Goal: Information Seeking & Learning: Learn about a topic

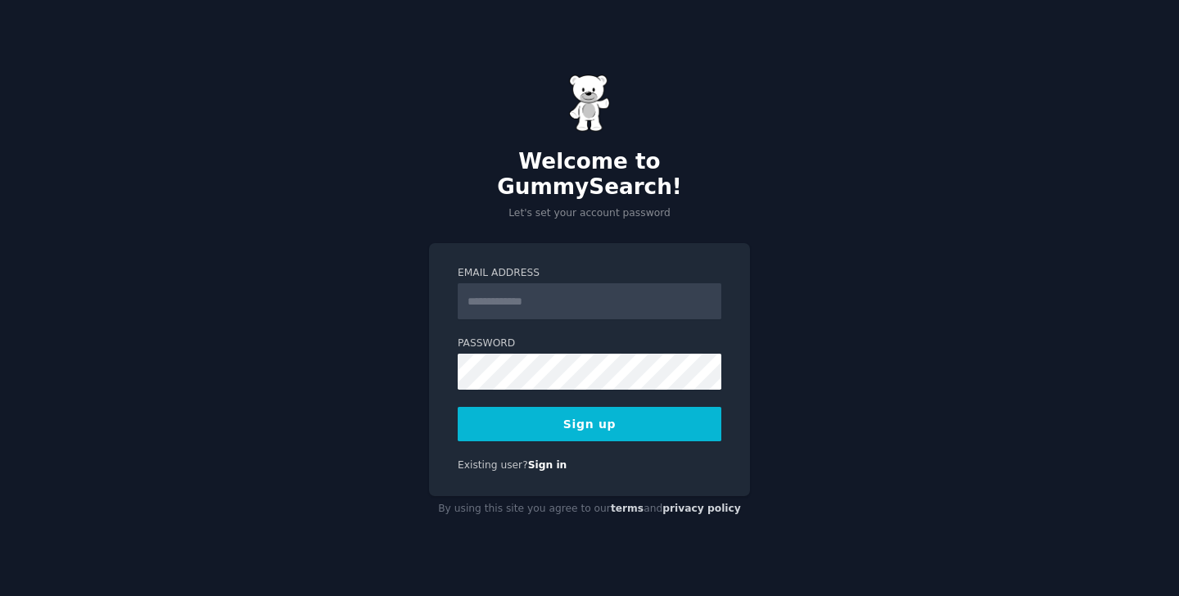
click at [507, 292] on input "Email Address" at bounding box center [590, 301] width 264 height 36
type input "**********"
click at [600, 410] on button "Sign up" at bounding box center [590, 424] width 264 height 34
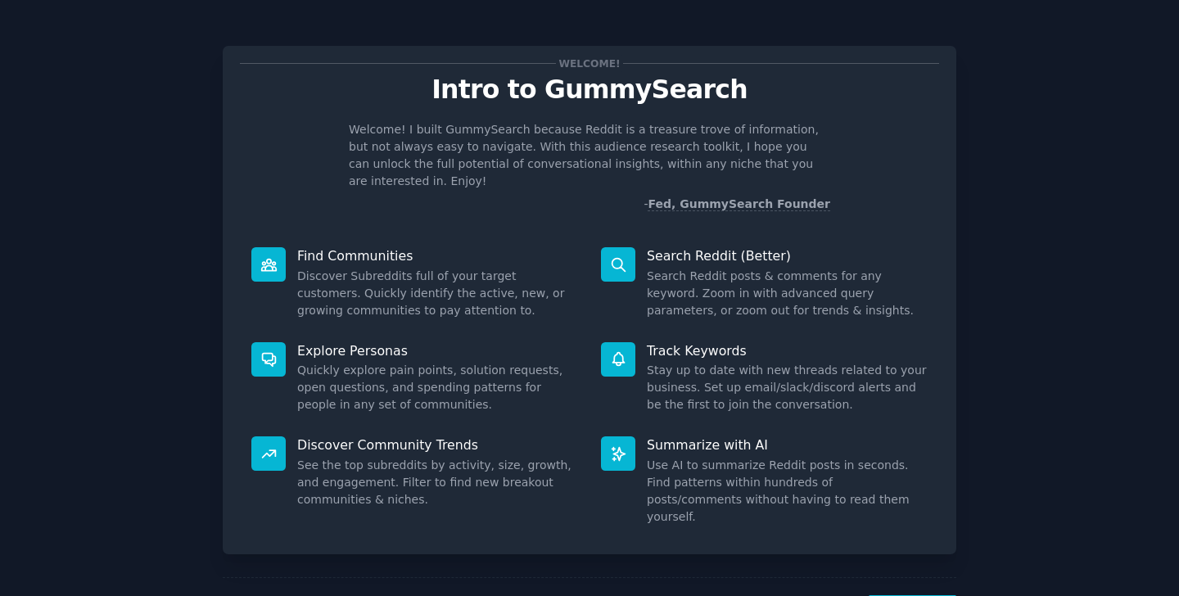
scroll to position [44, 0]
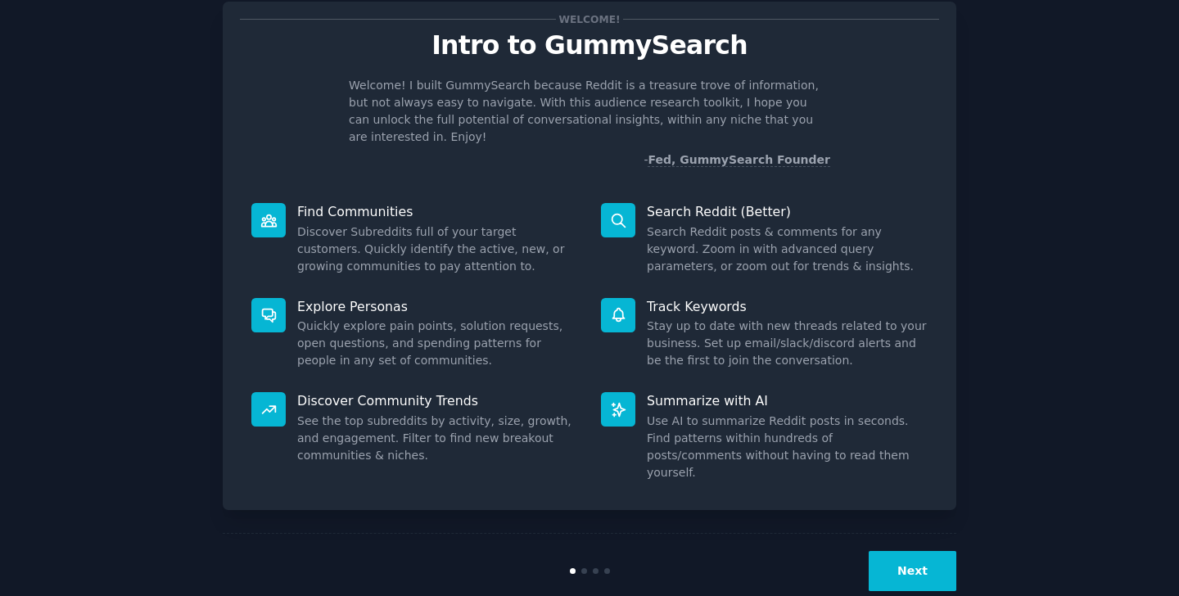
click at [904, 551] on button "Next" at bounding box center [913, 571] width 88 height 40
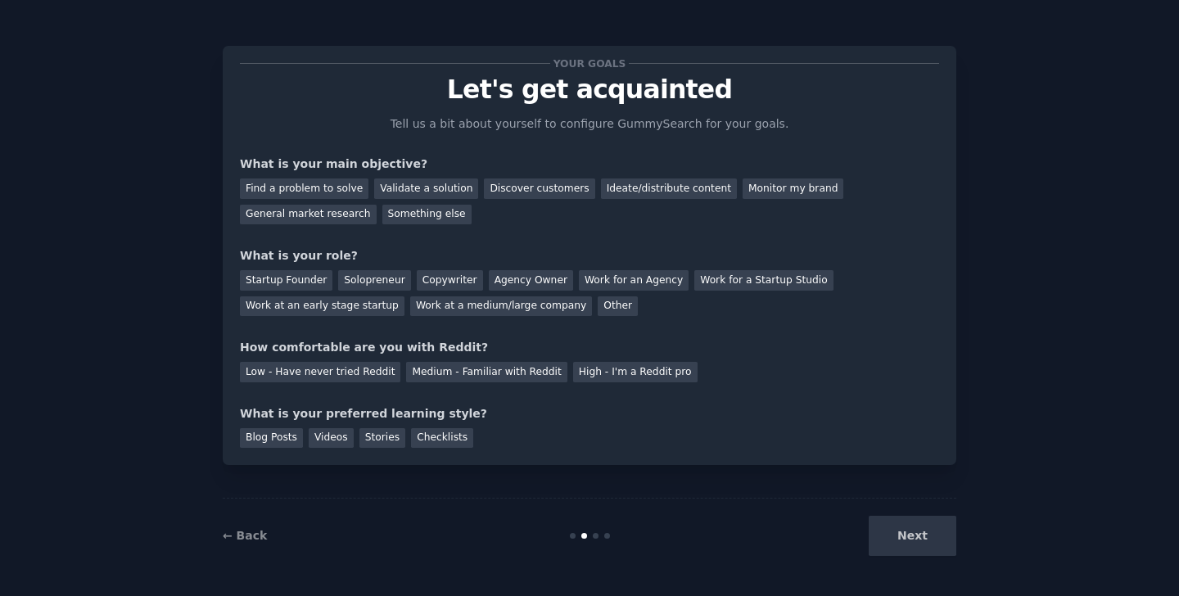
click at [901, 533] on div "Next" at bounding box center [834, 536] width 245 height 40
click at [310, 205] on div "General market research" at bounding box center [308, 215] width 137 height 20
click at [328, 437] on div "Videos" at bounding box center [331, 438] width 45 height 20
click at [359, 373] on div "Low - Have never tried Reddit" at bounding box center [320, 372] width 161 height 20
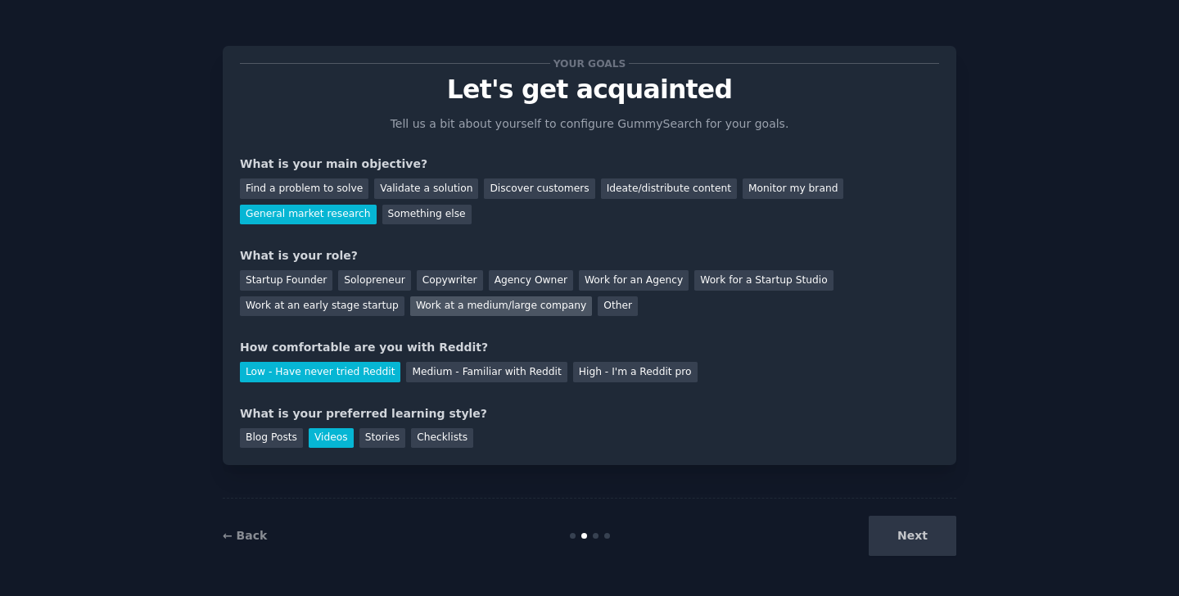
click at [442, 300] on div "Work at a medium/large company" at bounding box center [501, 306] width 182 height 20
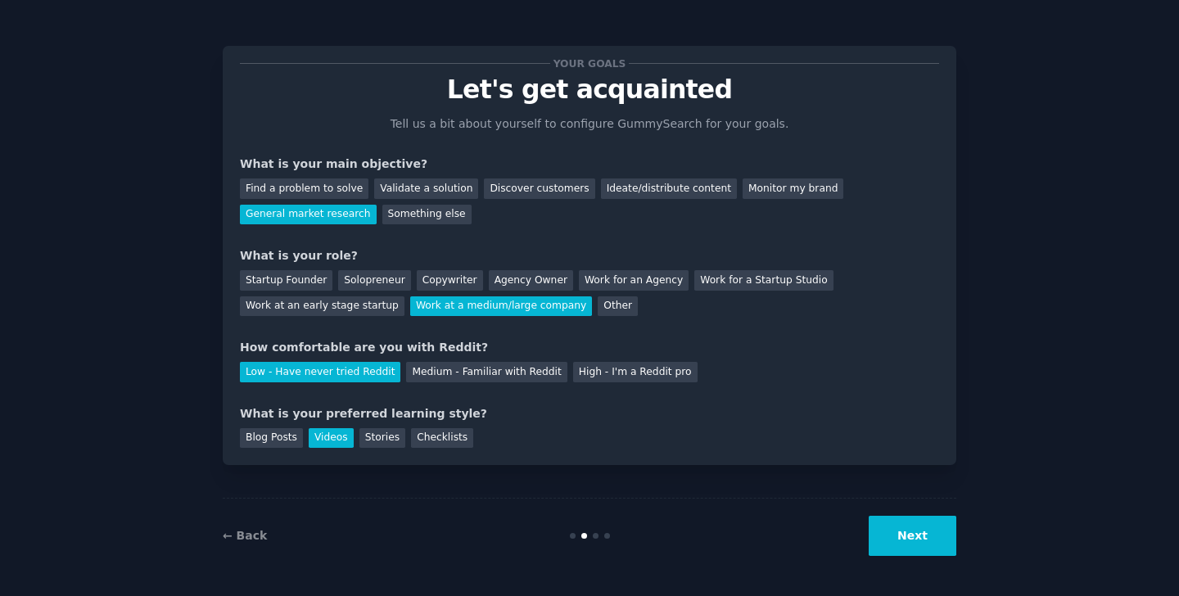
click at [903, 541] on button "Next" at bounding box center [913, 536] width 88 height 40
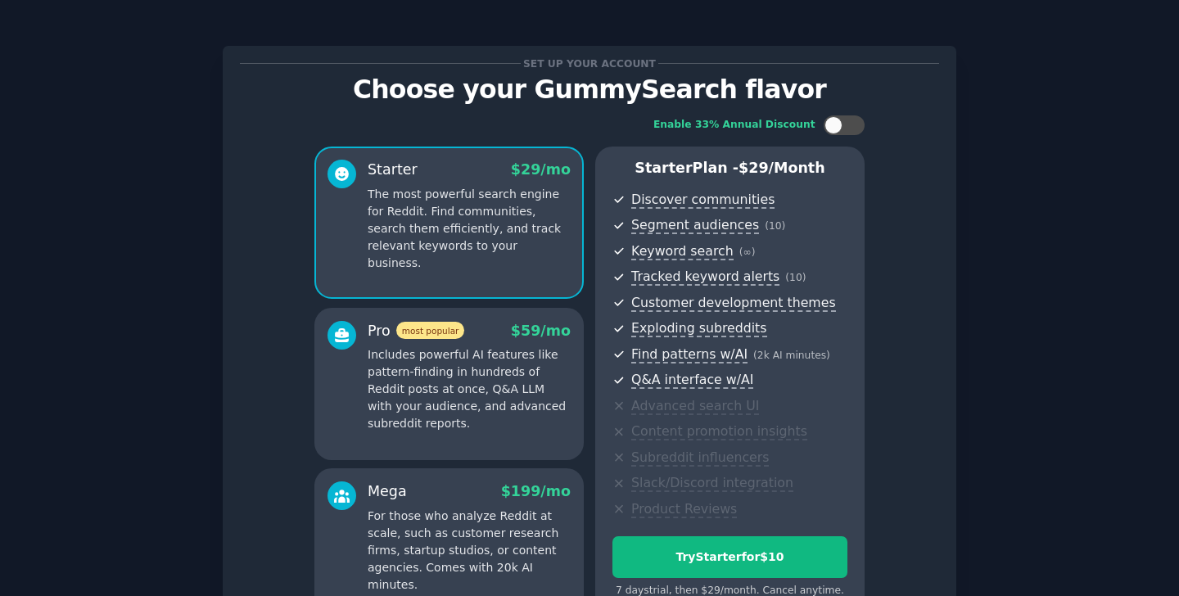
scroll to position [180, 0]
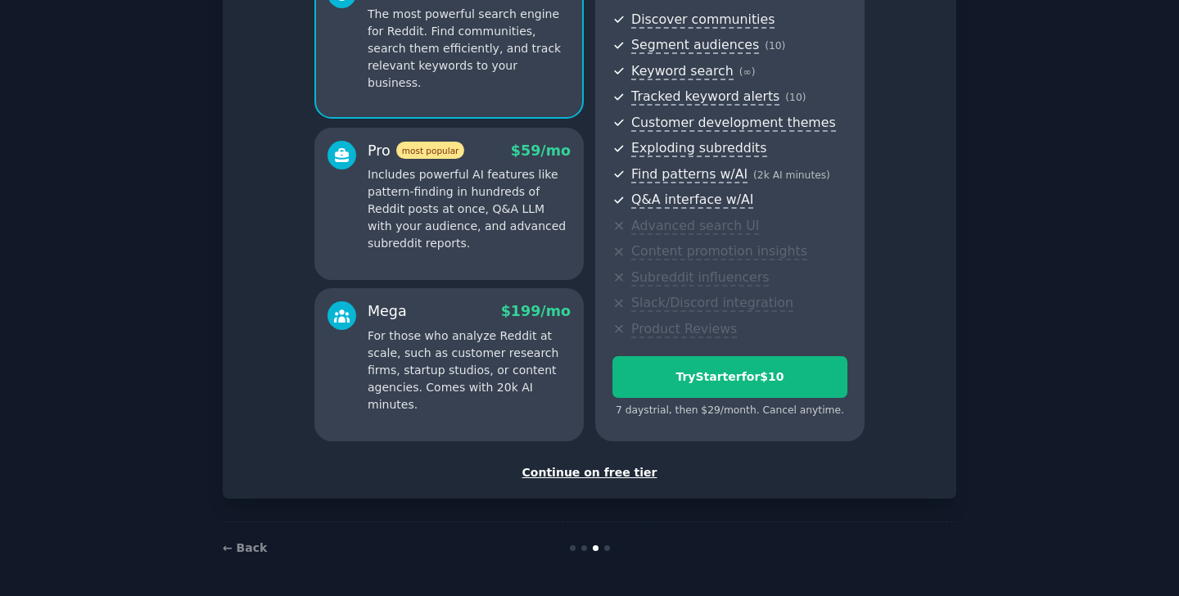
click at [611, 472] on div "Continue on free tier" at bounding box center [589, 472] width 699 height 17
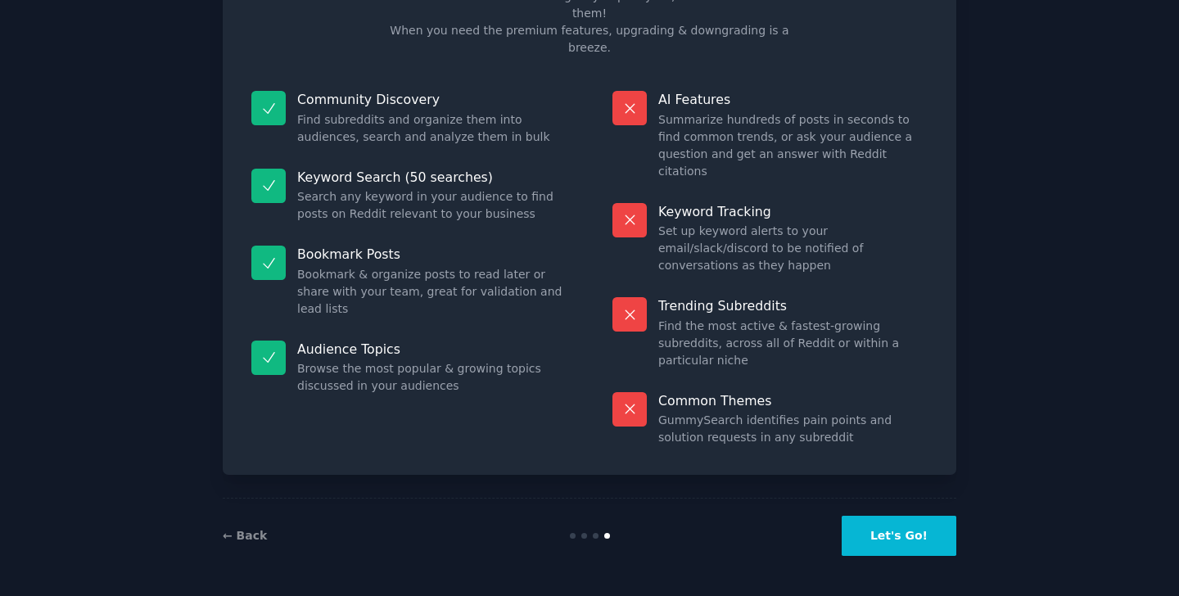
scroll to position [42, 0]
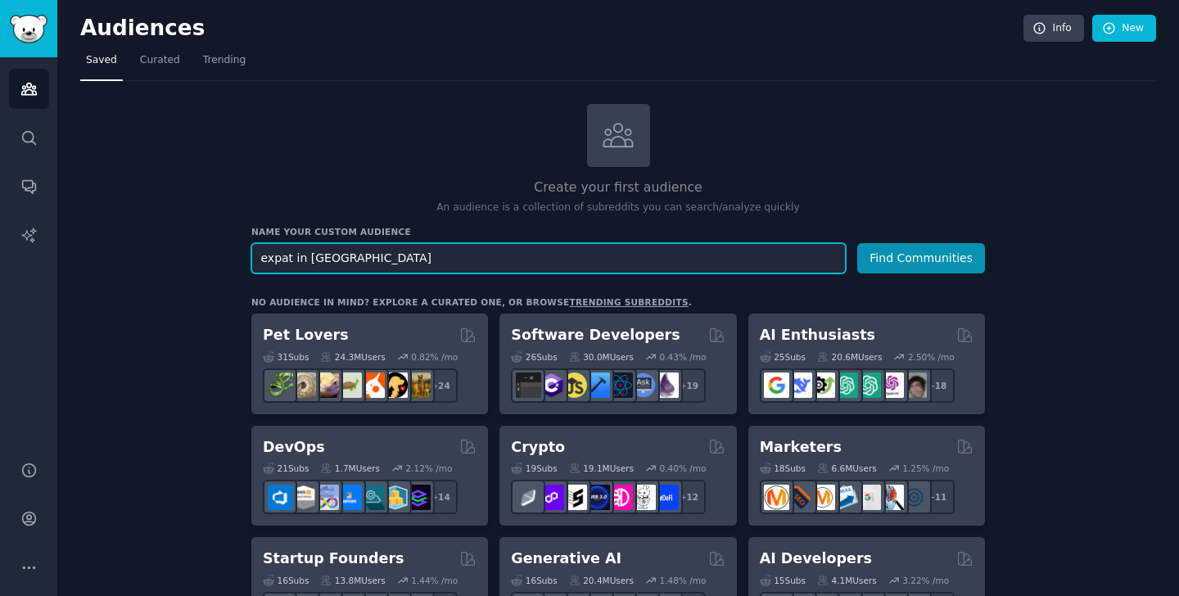
type input "expat in [GEOGRAPHIC_DATA]"
click at [857, 243] on button "Find Communities" at bounding box center [921, 258] width 128 height 30
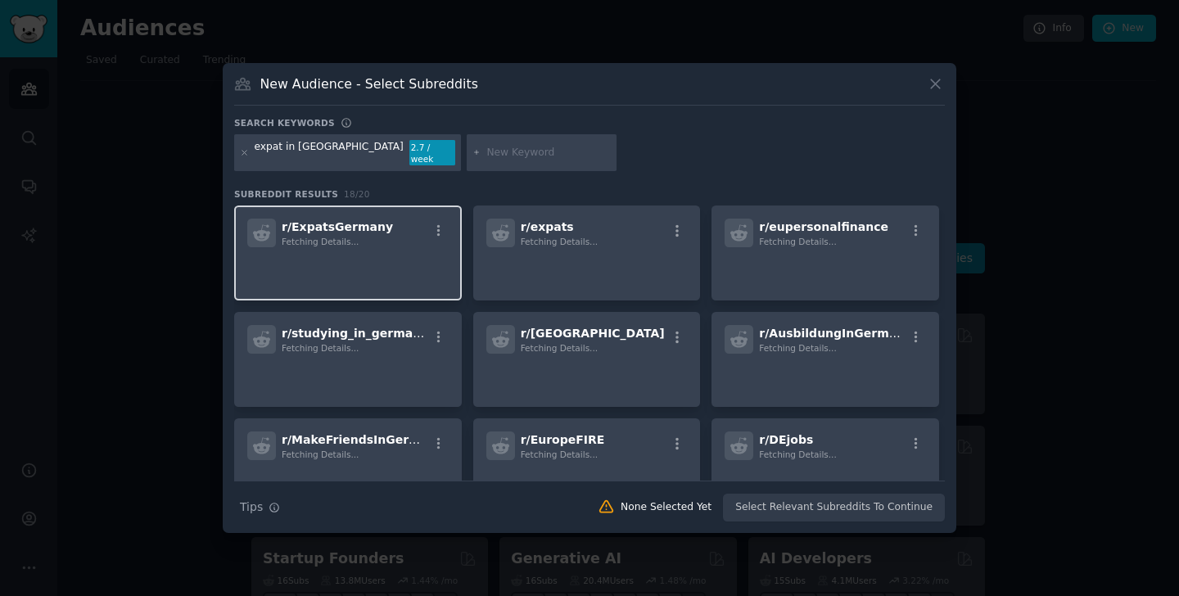
click at [418, 253] on p at bounding box center [347, 270] width 201 height 34
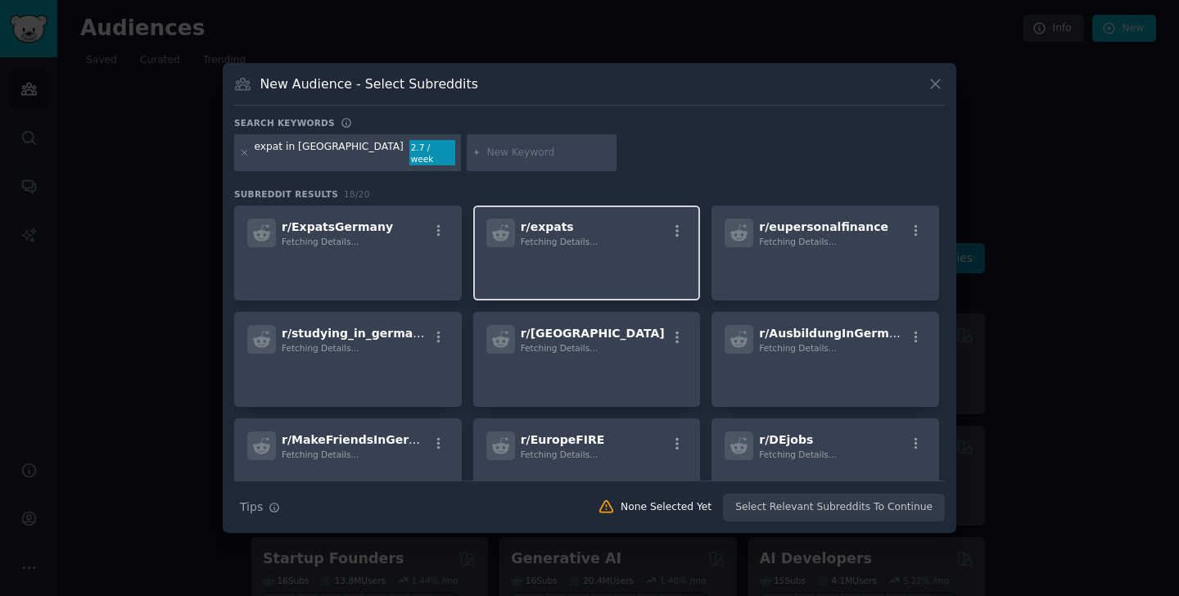
click at [560, 243] on div "r/ expats Fetching Details..." at bounding box center [587, 253] width 228 height 95
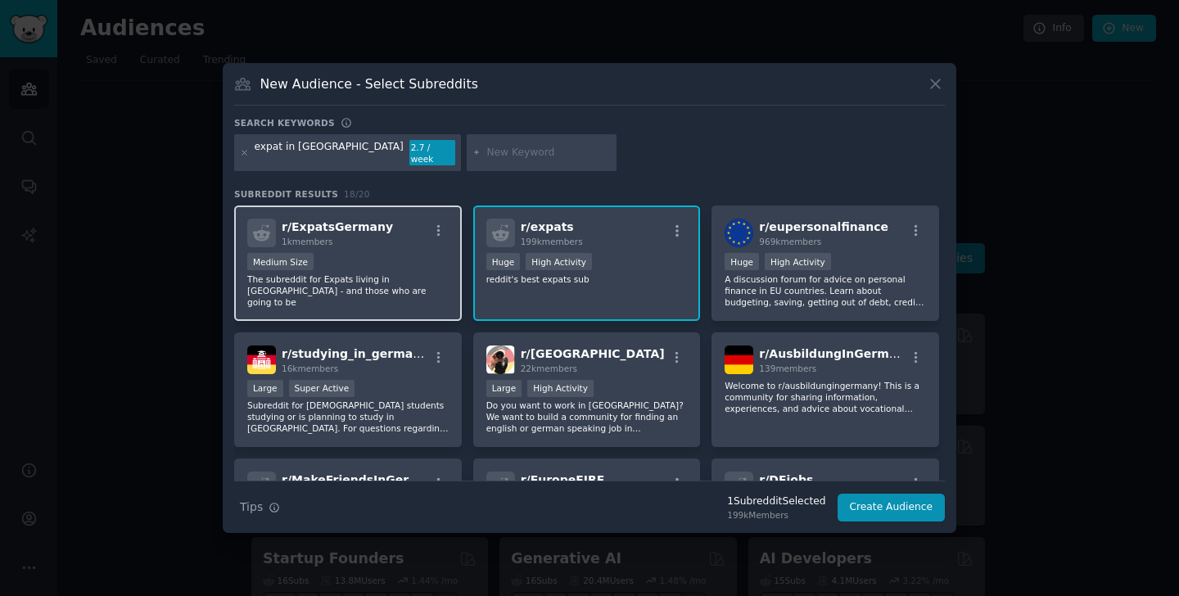
click at [416, 274] on p "The subreddit for Expats living in Germany - and those who are going to be" at bounding box center [347, 291] width 201 height 34
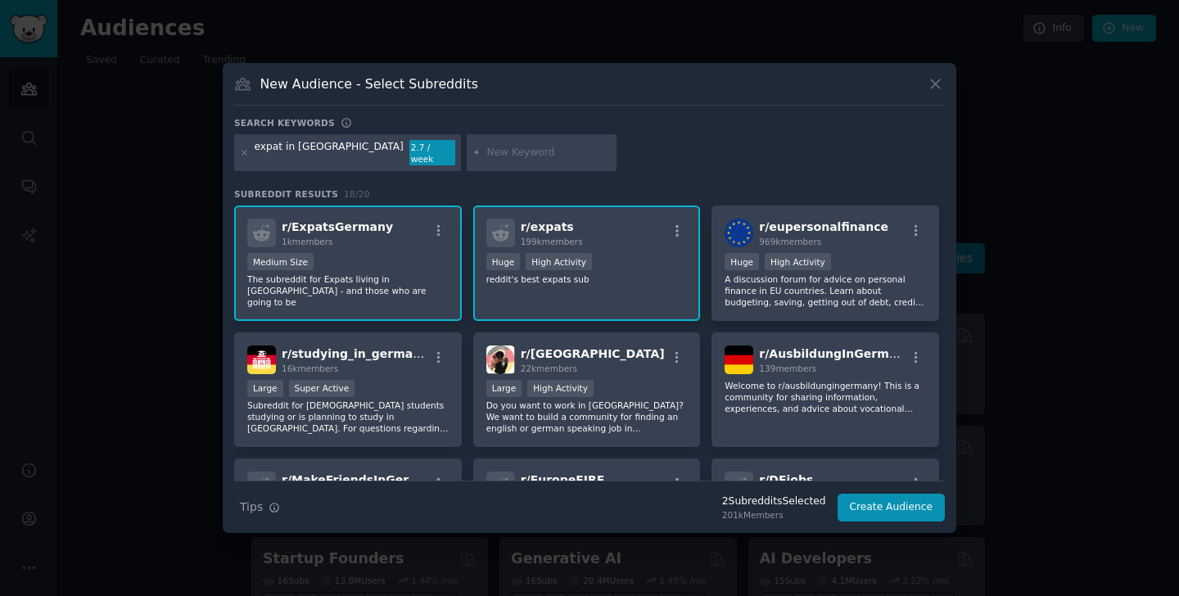
scroll to position [7, 0]
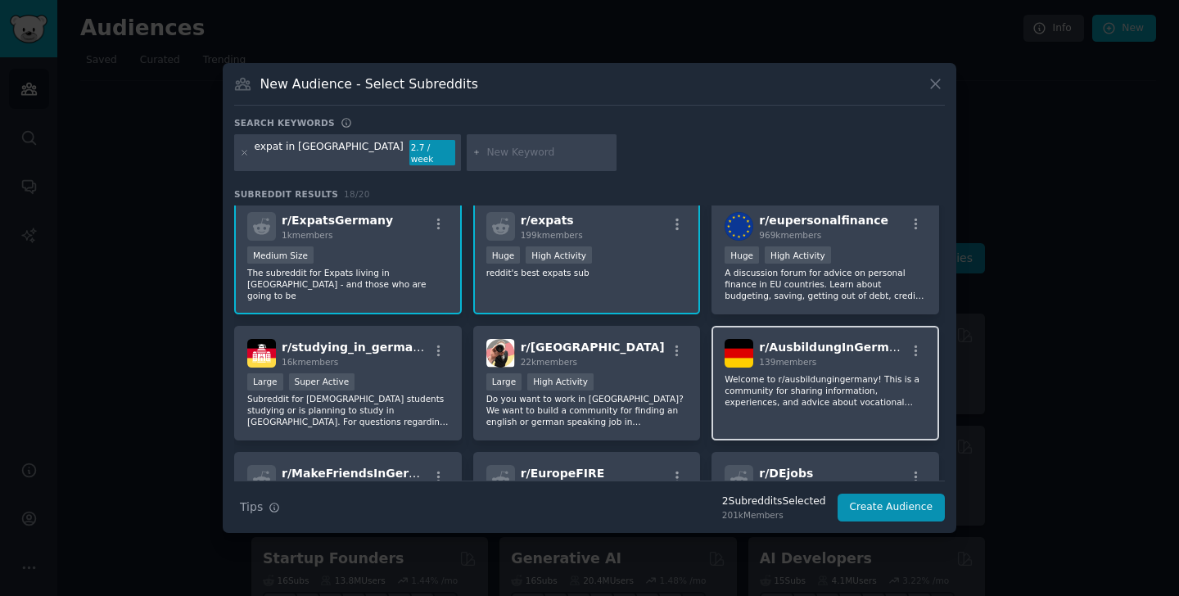
click at [762, 380] on p "Welcome to r/ausbildungingermany! This is a community for sharing information, …" at bounding box center [825, 390] width 201 height 34
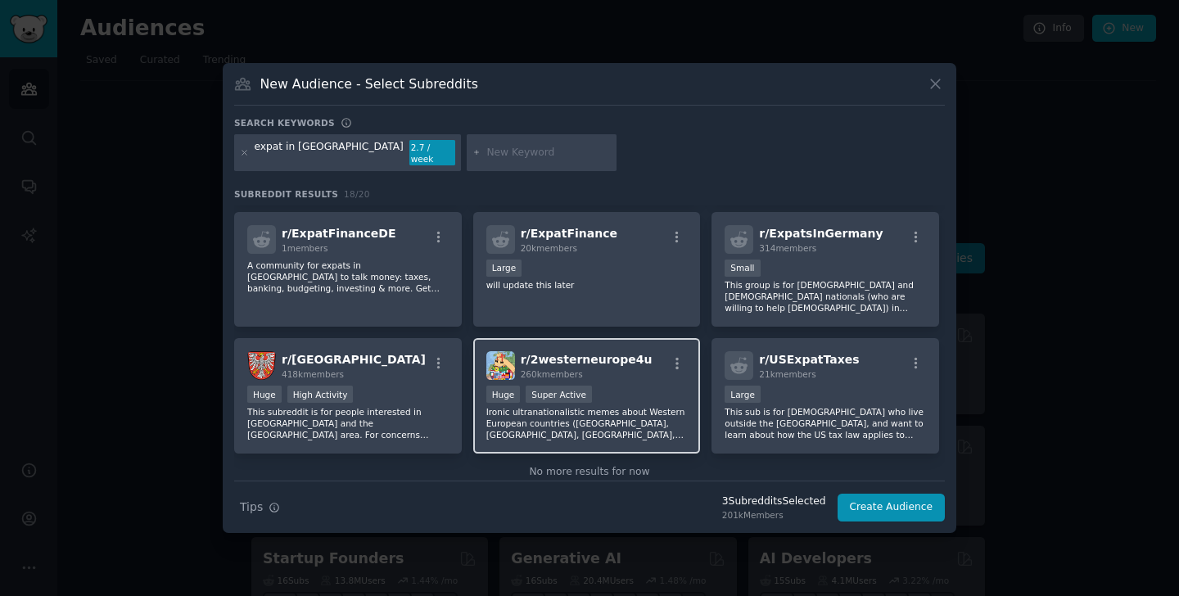
scroll to position [479, 0]
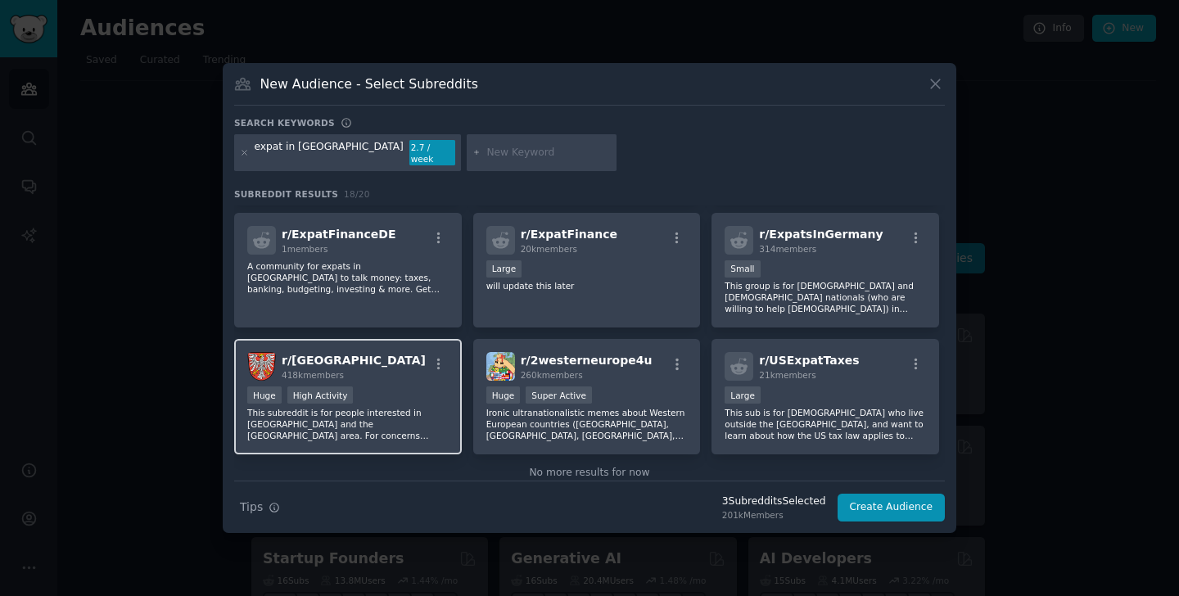
click at [401, 407] on p "This subreddit is for people interested in Frankfurt am Main and the Rhein-Main…" at bounding box center [347, 424] width 201 height 34
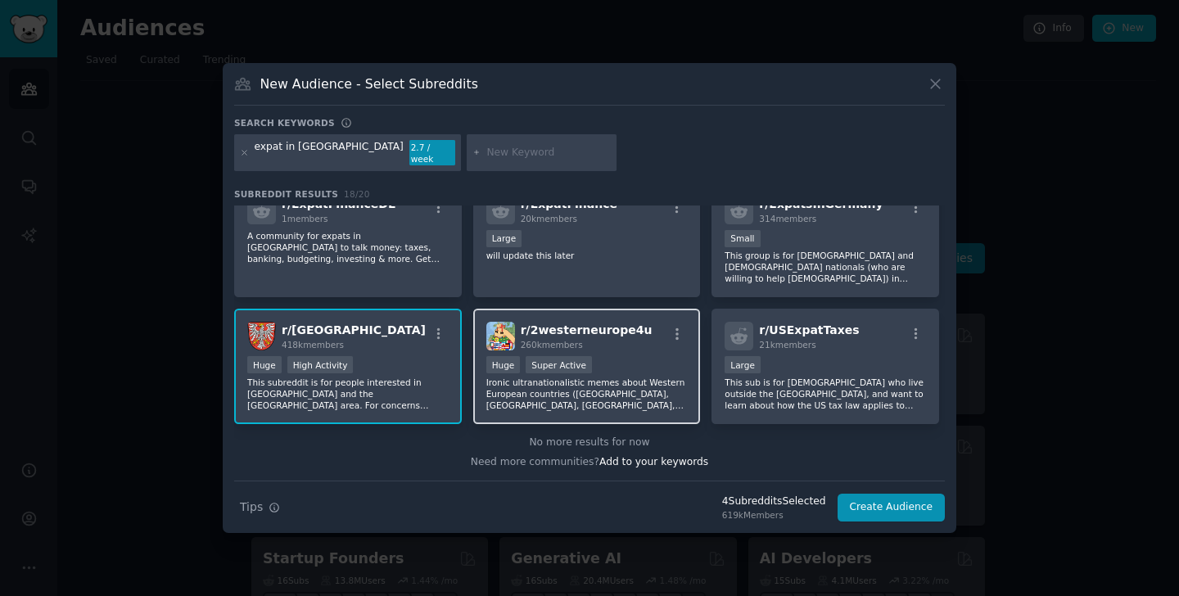
scroll to position [509, 0]
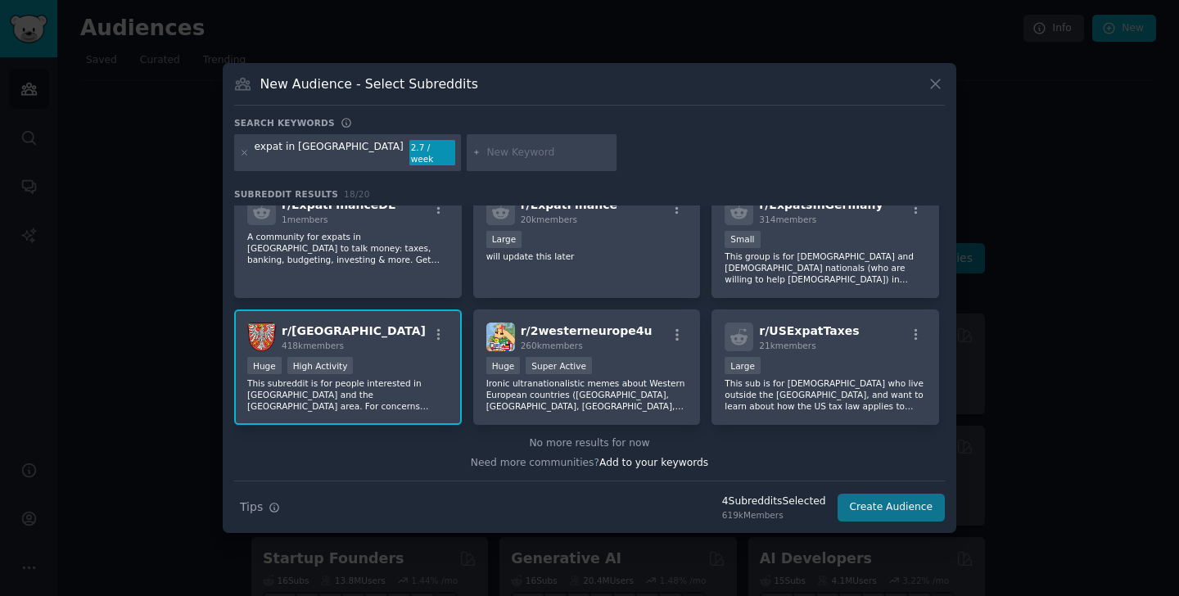
click at [867, 498] on button "Create Audience" at bounding box center [892, 508] width 108 height 28
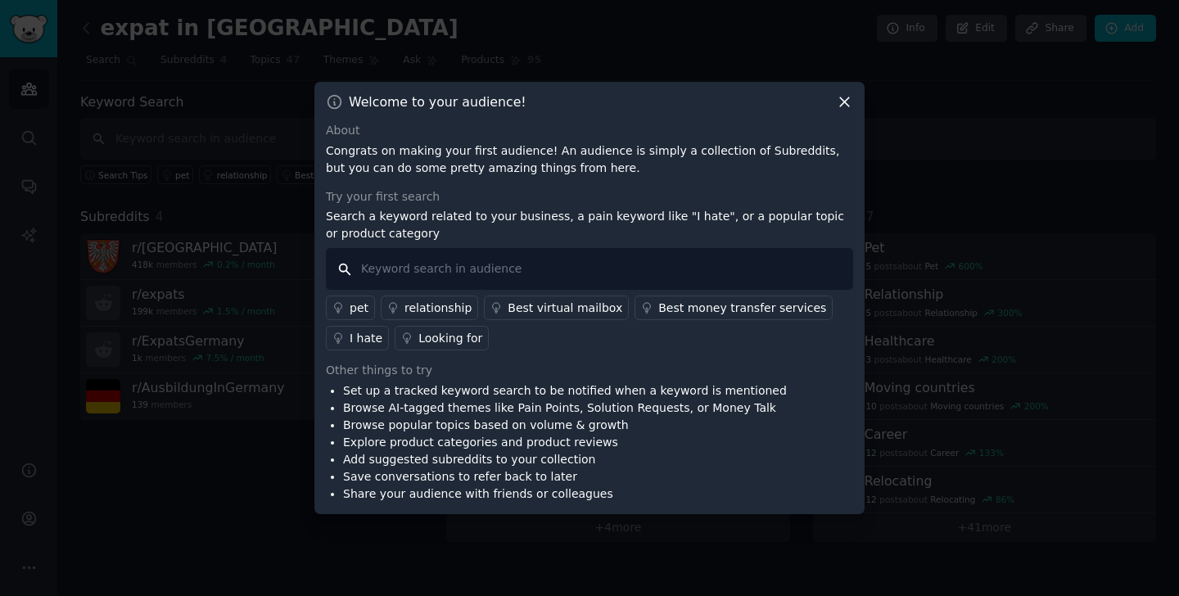
click at [425, 260] on input "text" at bounding box center [589, 269] width 527 height 42
paste input "insurance, health insurance, public health"
type input "insurance, health insurance, public health"
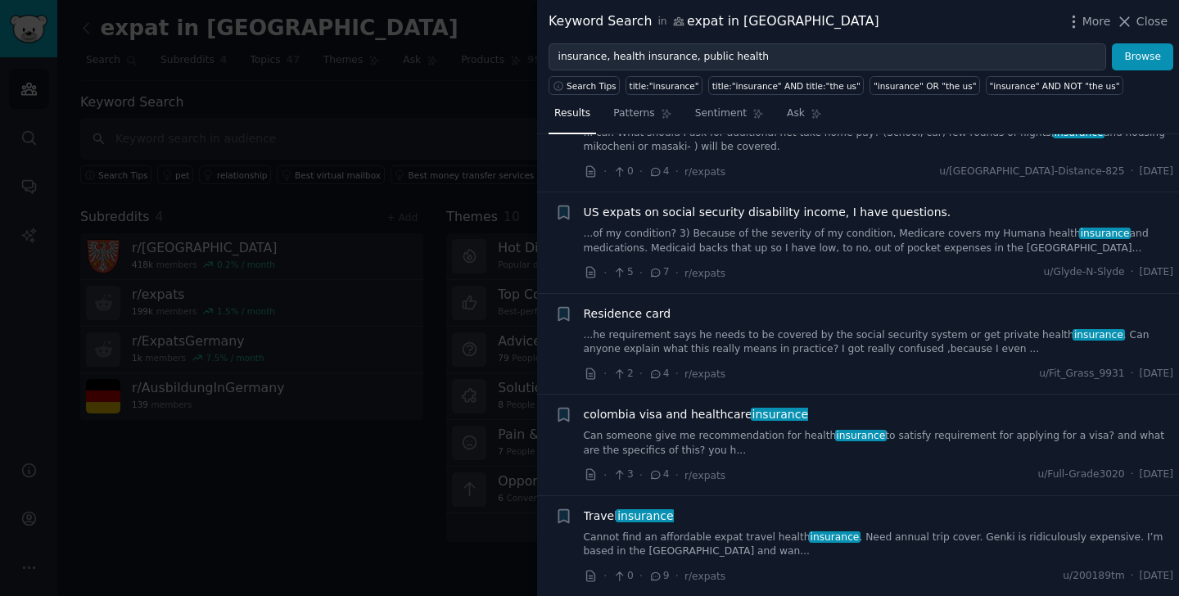
scroll to position [1217, 0]
click at [468, 226] on div at bounding box center [589, 298] width 1179 height 596
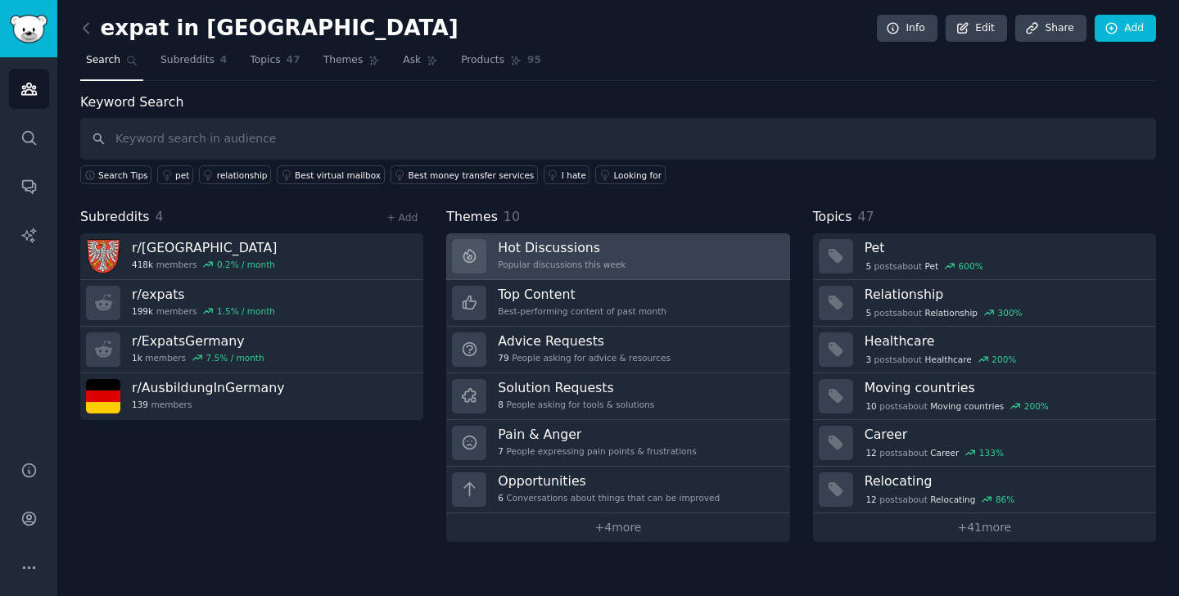
click at [612, 250] on h3 "Hot Discussions" at bounding box center [562, 247] width 128 height 17
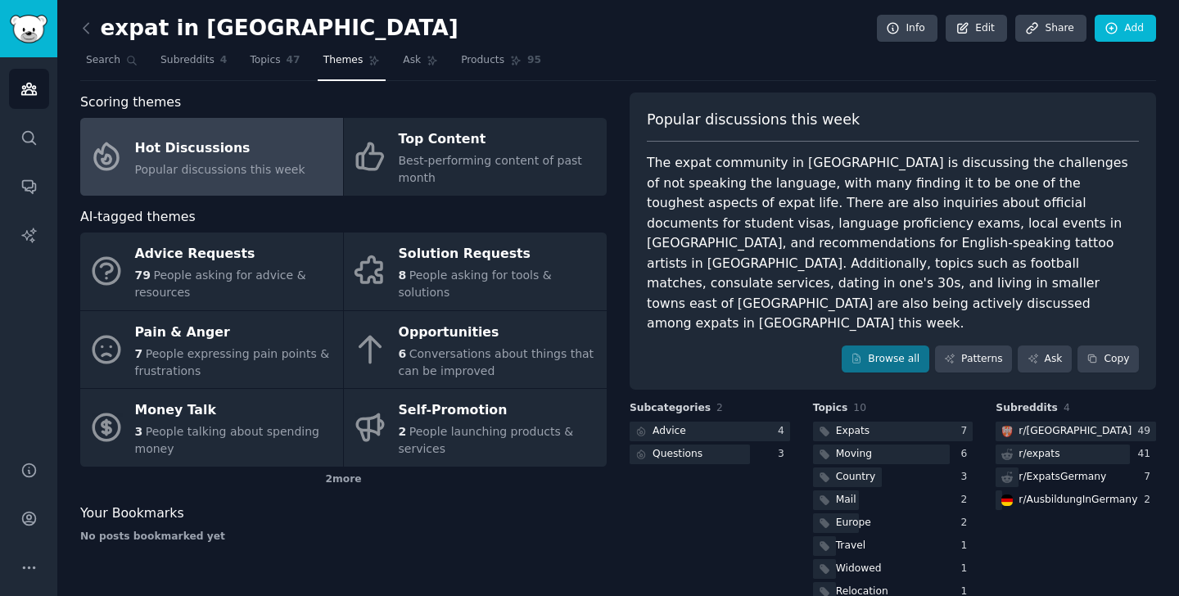
scroll to position [37, 0]
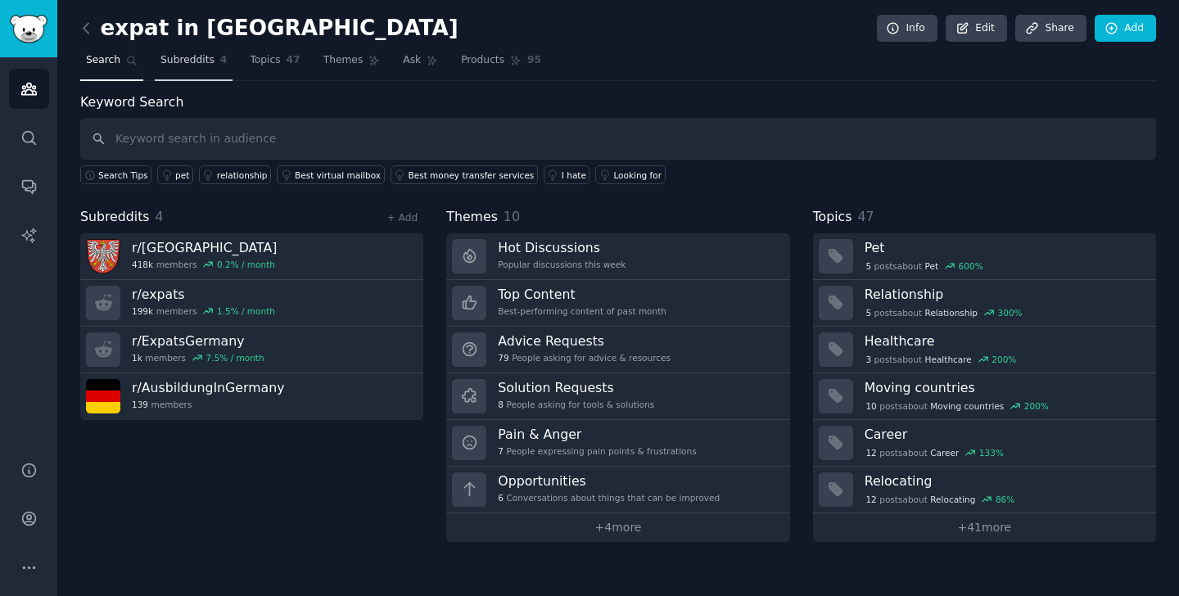
click at [188, 63] on span "Subreddits" at bounding box center [188, 60] width 54 height 15
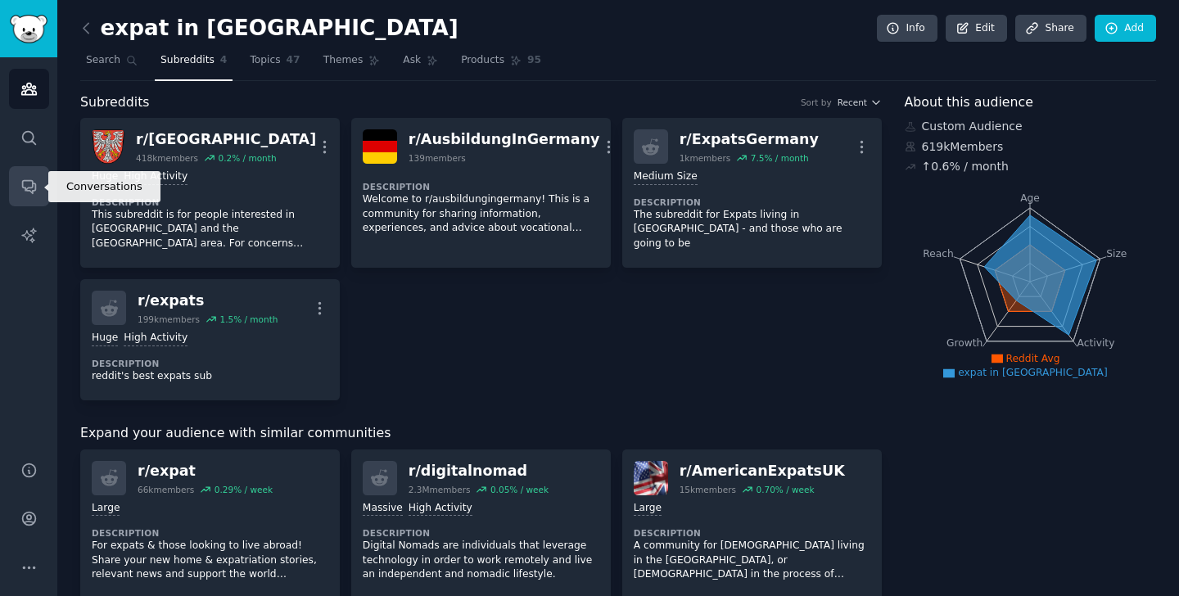
click at [28, 185] on icon "Sidebar" at bounding box center [28, 186] width 17 height 17
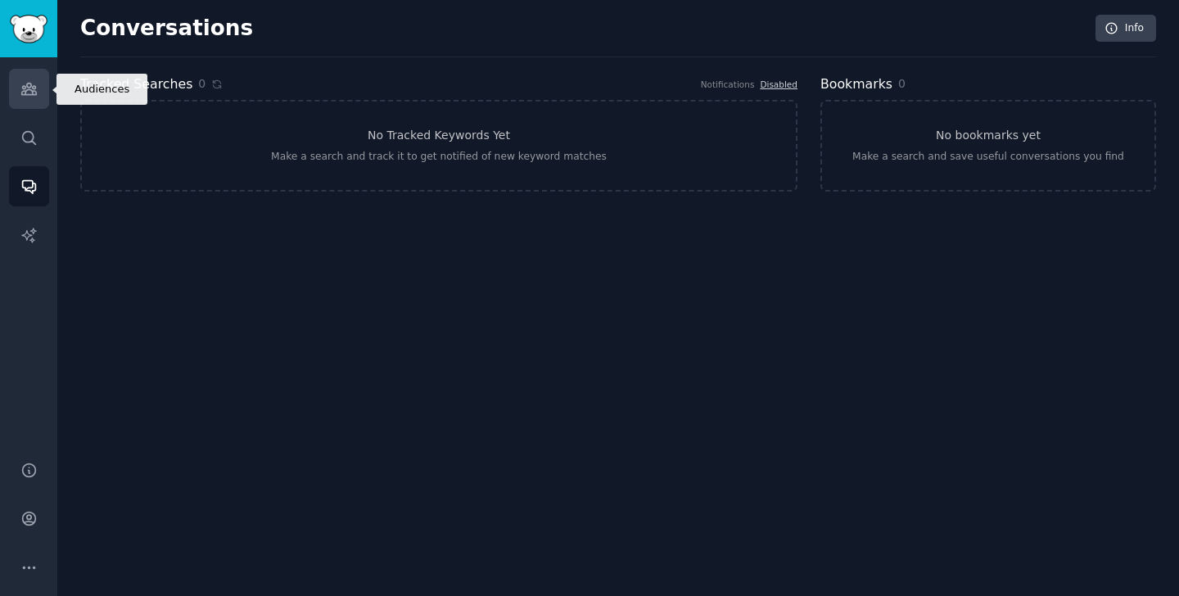
click at [26, 95] on icon "Sidebar" at bounding box center [28, 88] width 17 height 17
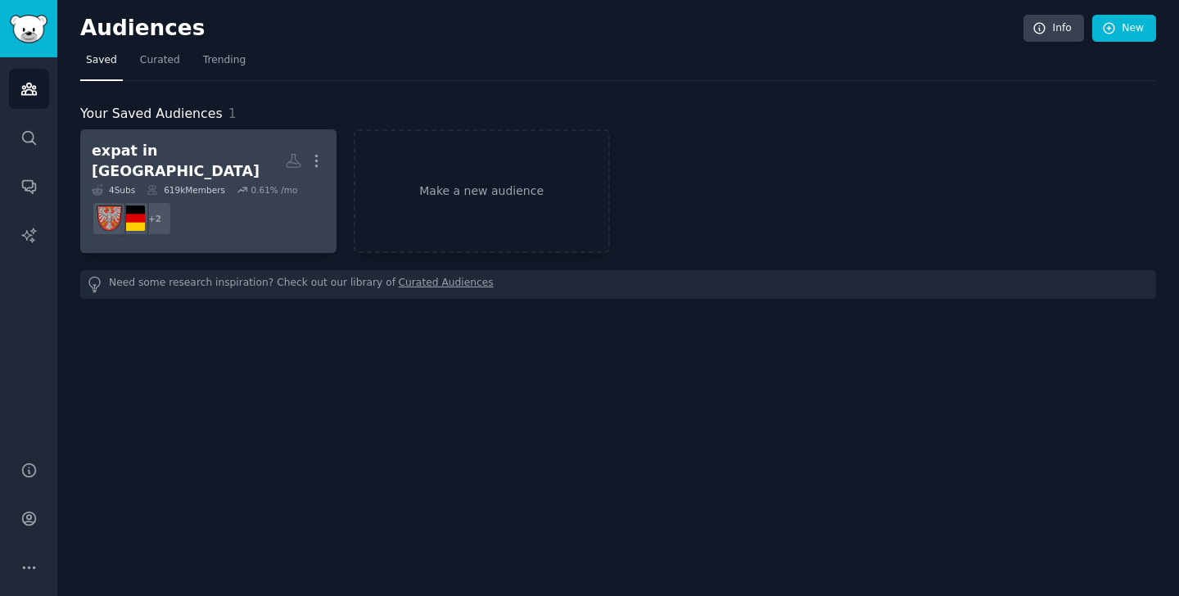
click at [216, 184] on div "619k Members" at bounding box center [186, 189] width 79 height 11
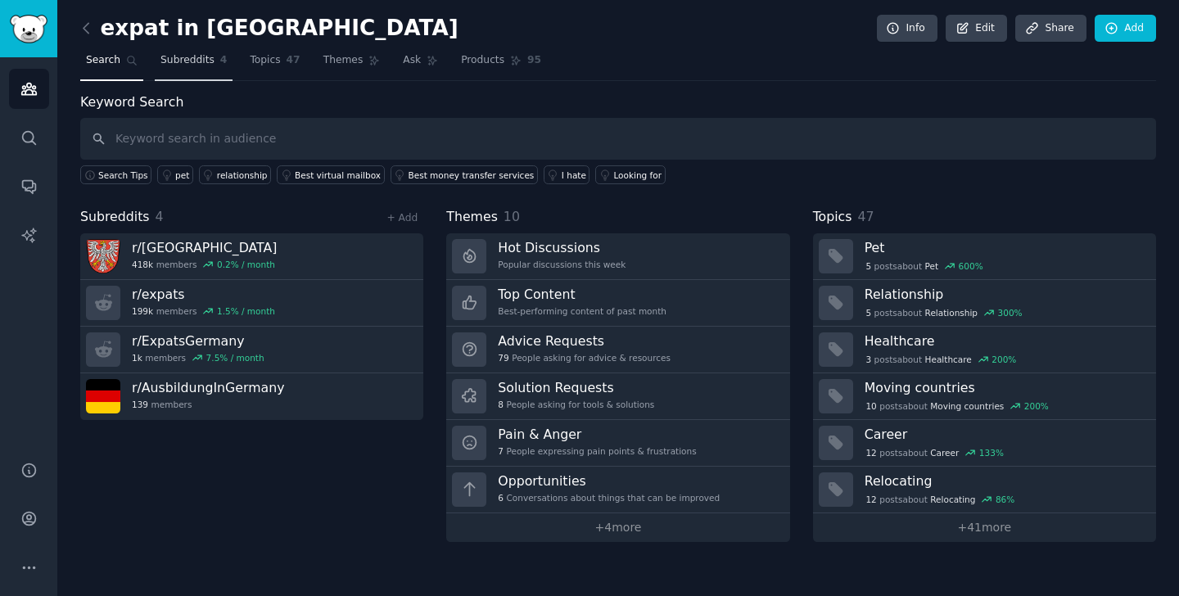
click at [174, 62] on span "Subreddits" at bounding box center [188, 60] width 54 height 15
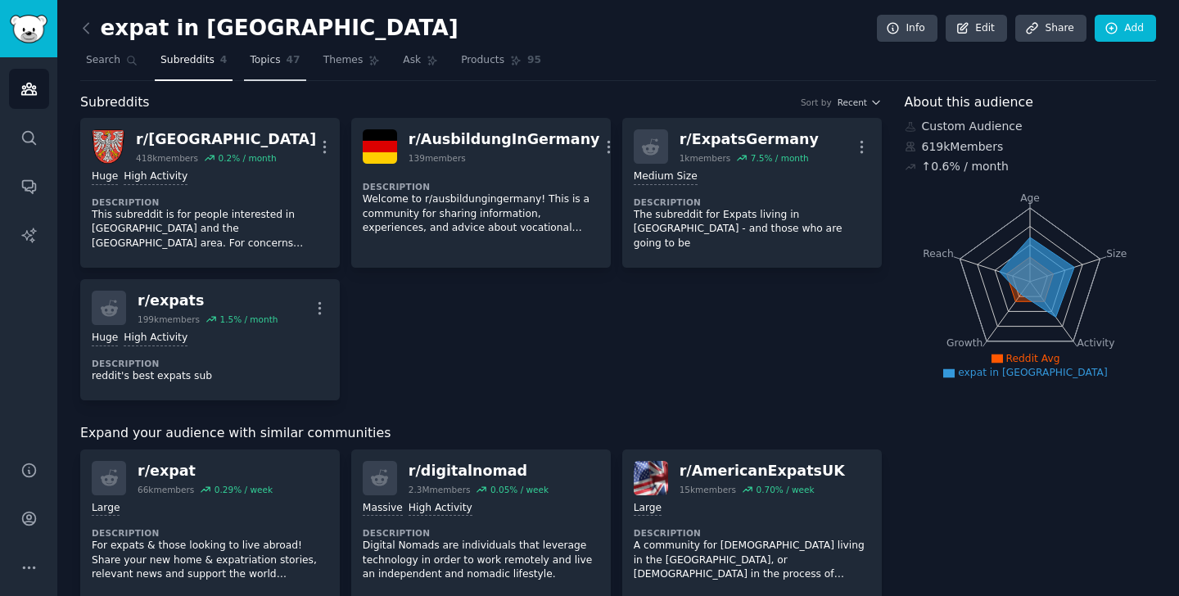
click at [265, 70] on link "Topics 47" at bounding box center [274, 65] width 61 height 34
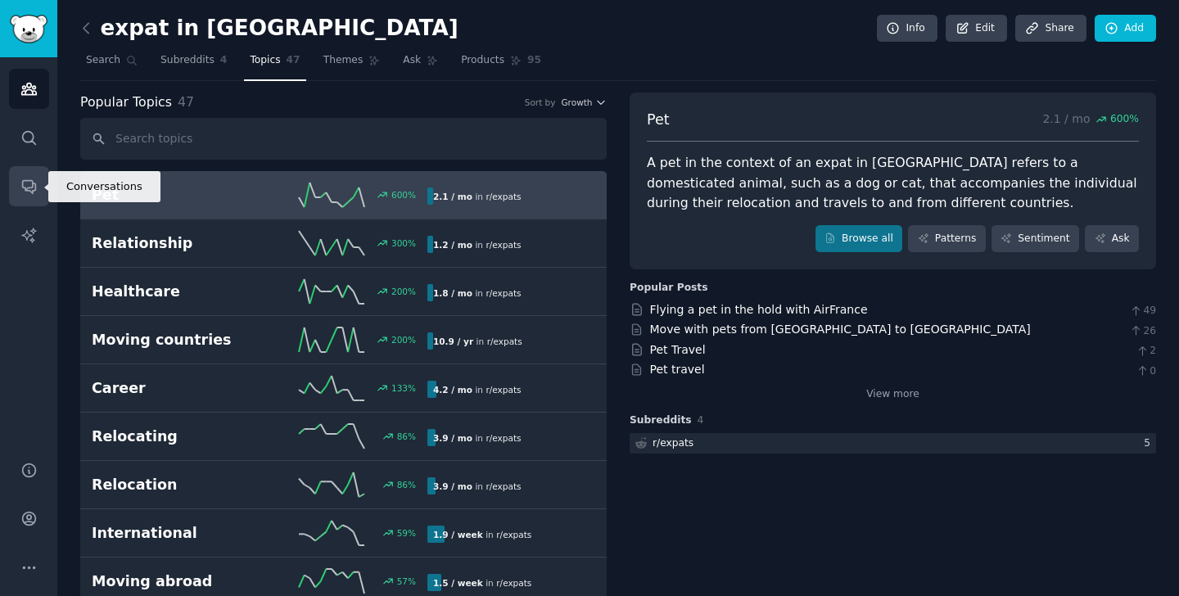
click at [27, 187] on icon "Sidebar" at bounding box center [28, 187] width 13 height 13
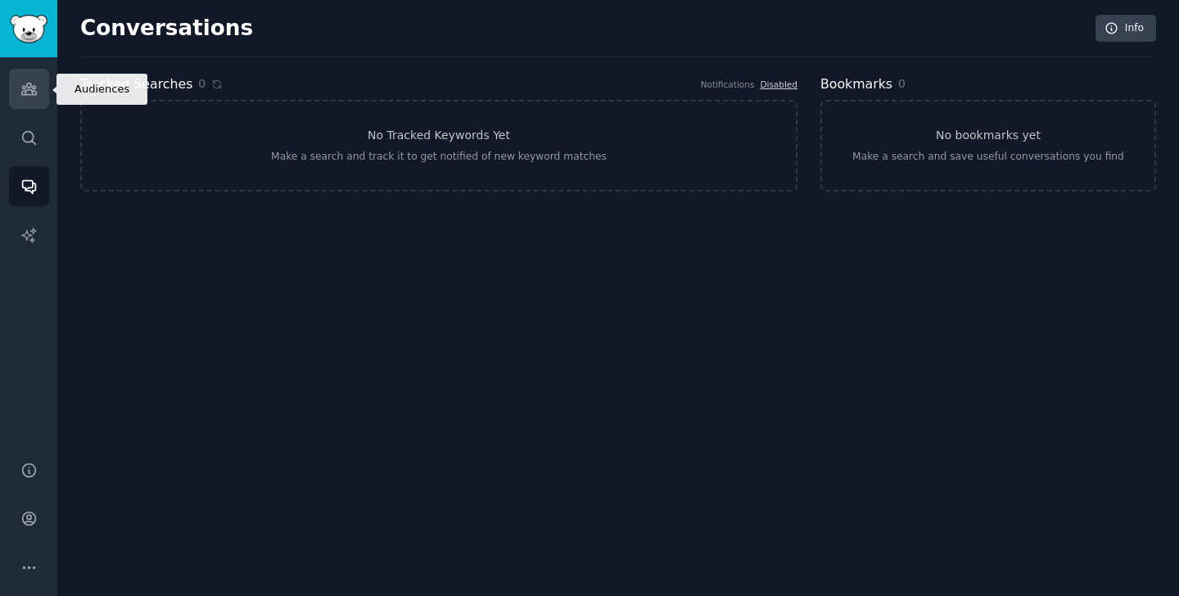
click at [24, 86] on icon "Sidebar" at bounding box center [28, 89] width 15 height 11
